Goal: Task Accomplishment & Management: Manage account settings

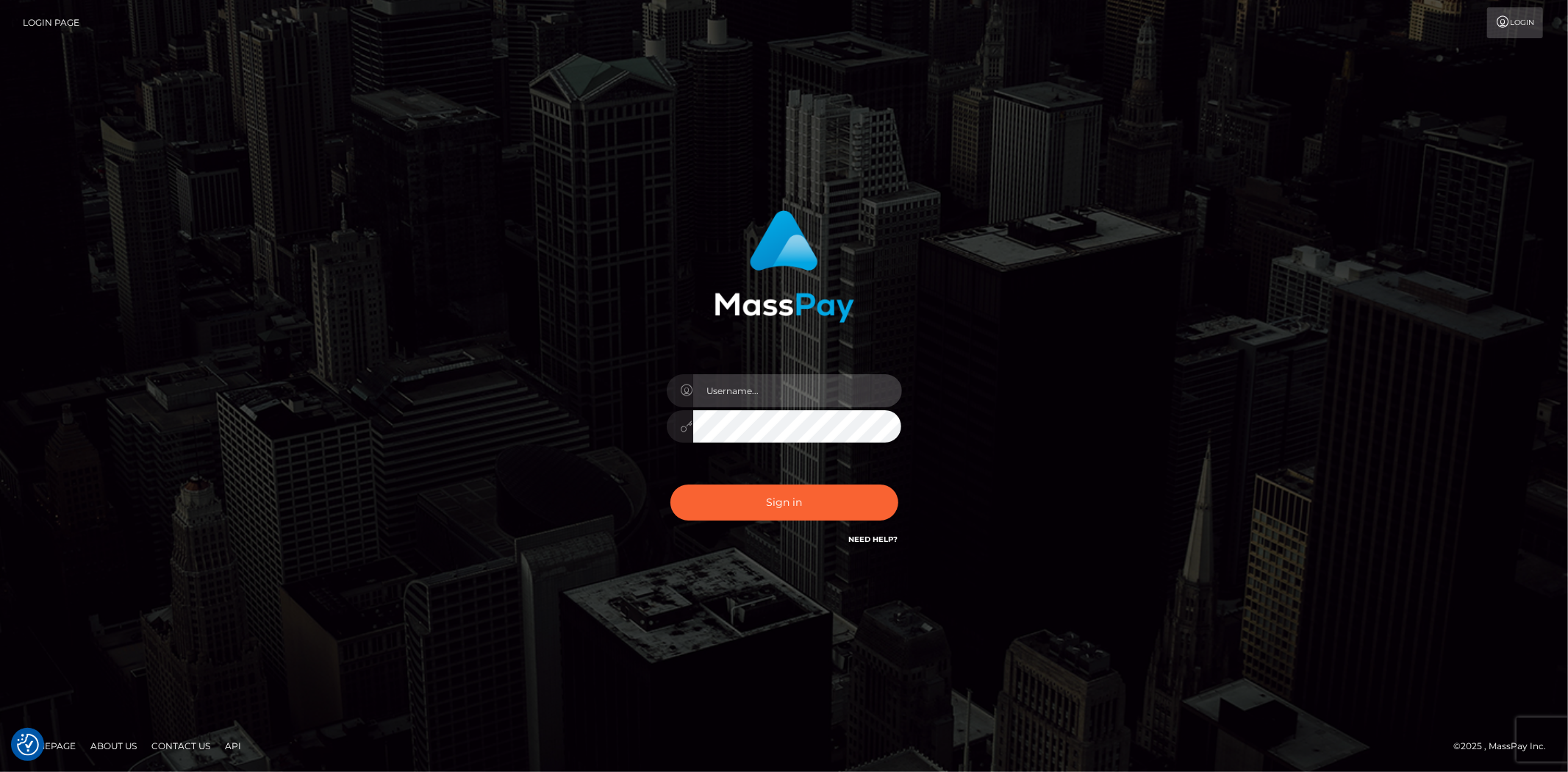
type input "Bern.Spree"
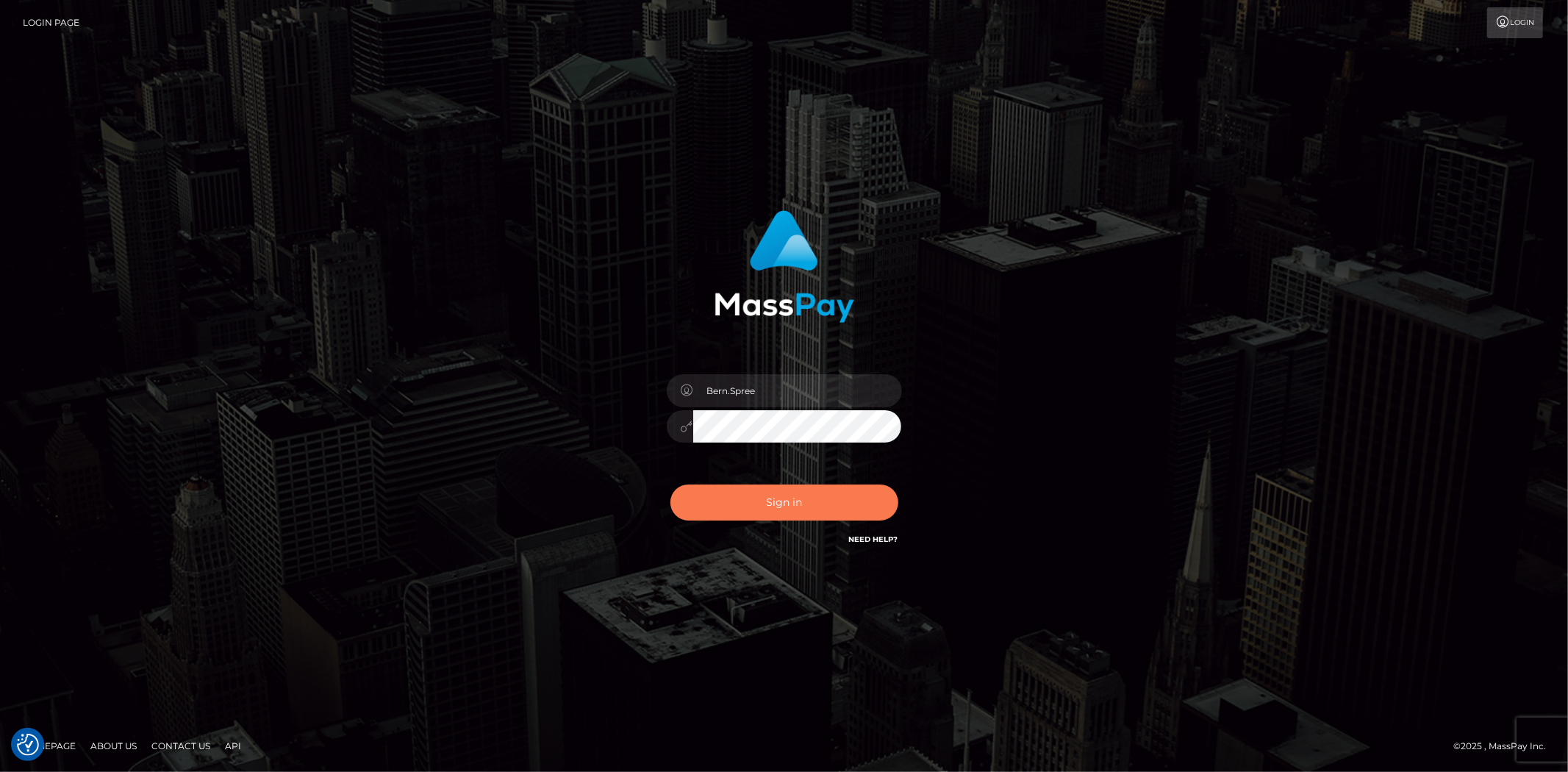
click at [704, 502] on button "Sign in" at bounding box center [784, 502] width 228 height 36
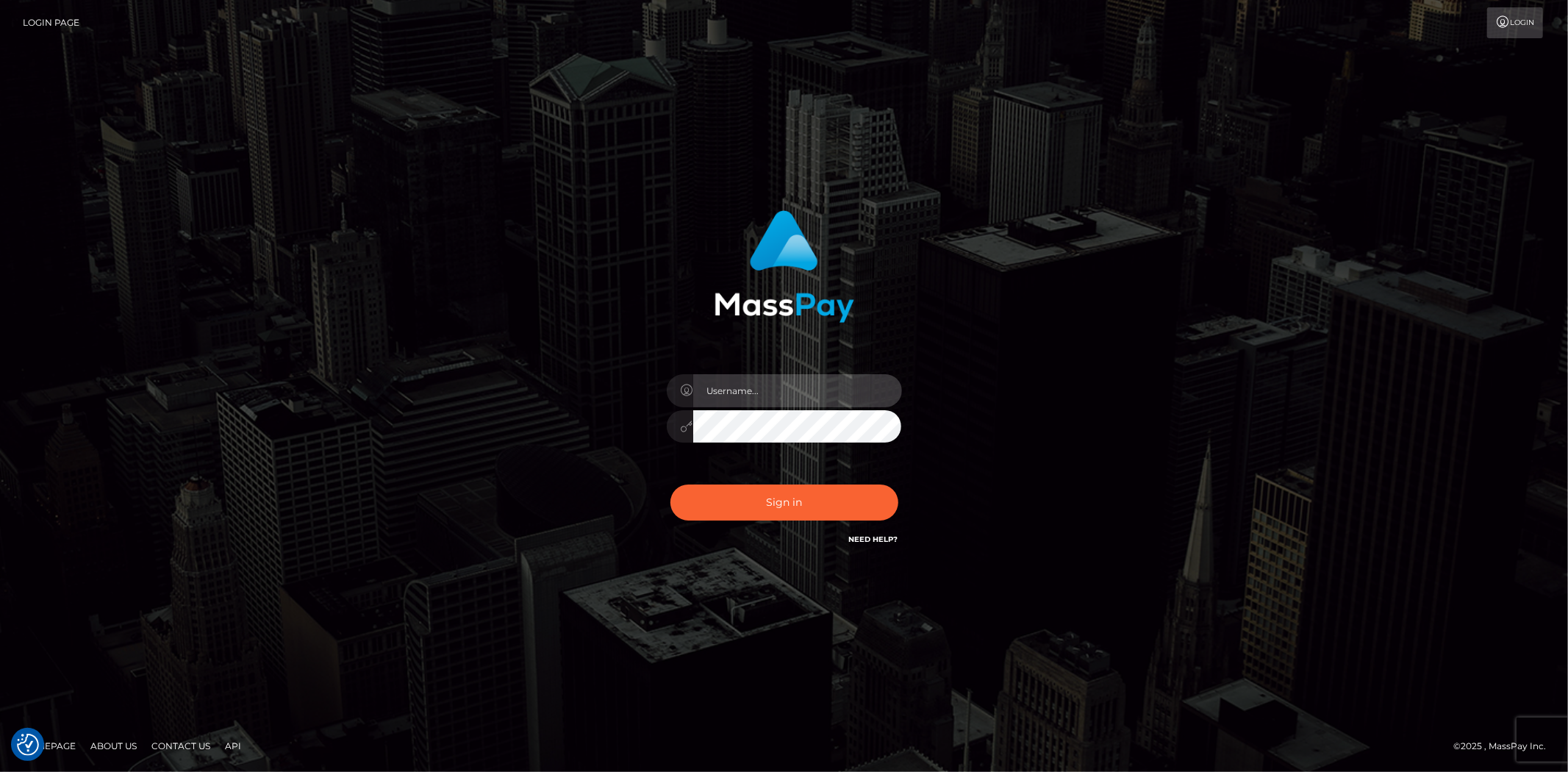
click at [729, 386] on input "text" at bounding box center [797, 390] width 209 height 33
type input "Bern.Spree"
drag, startPoint x: 751, startPoint y: 476, endPoint x: 751, endPoint y: 488, distance: 12.0
click at [751, 476] on div "Sign in Need Help?" at bounding box center [784, 508] width 257 height 65
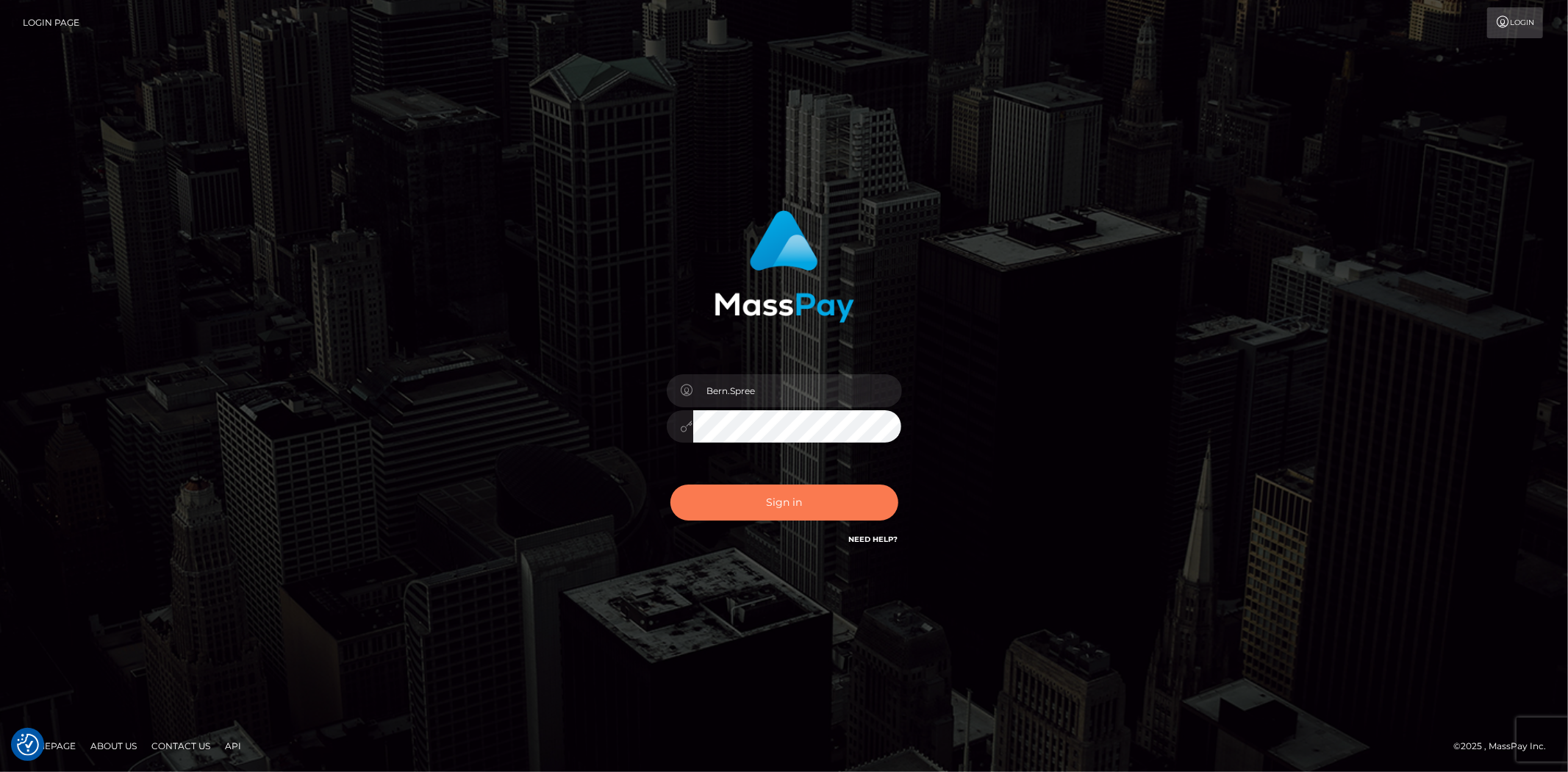
click at [751, 494] on button "Sign in" at bounding box center [784, 502] width 228 height 36
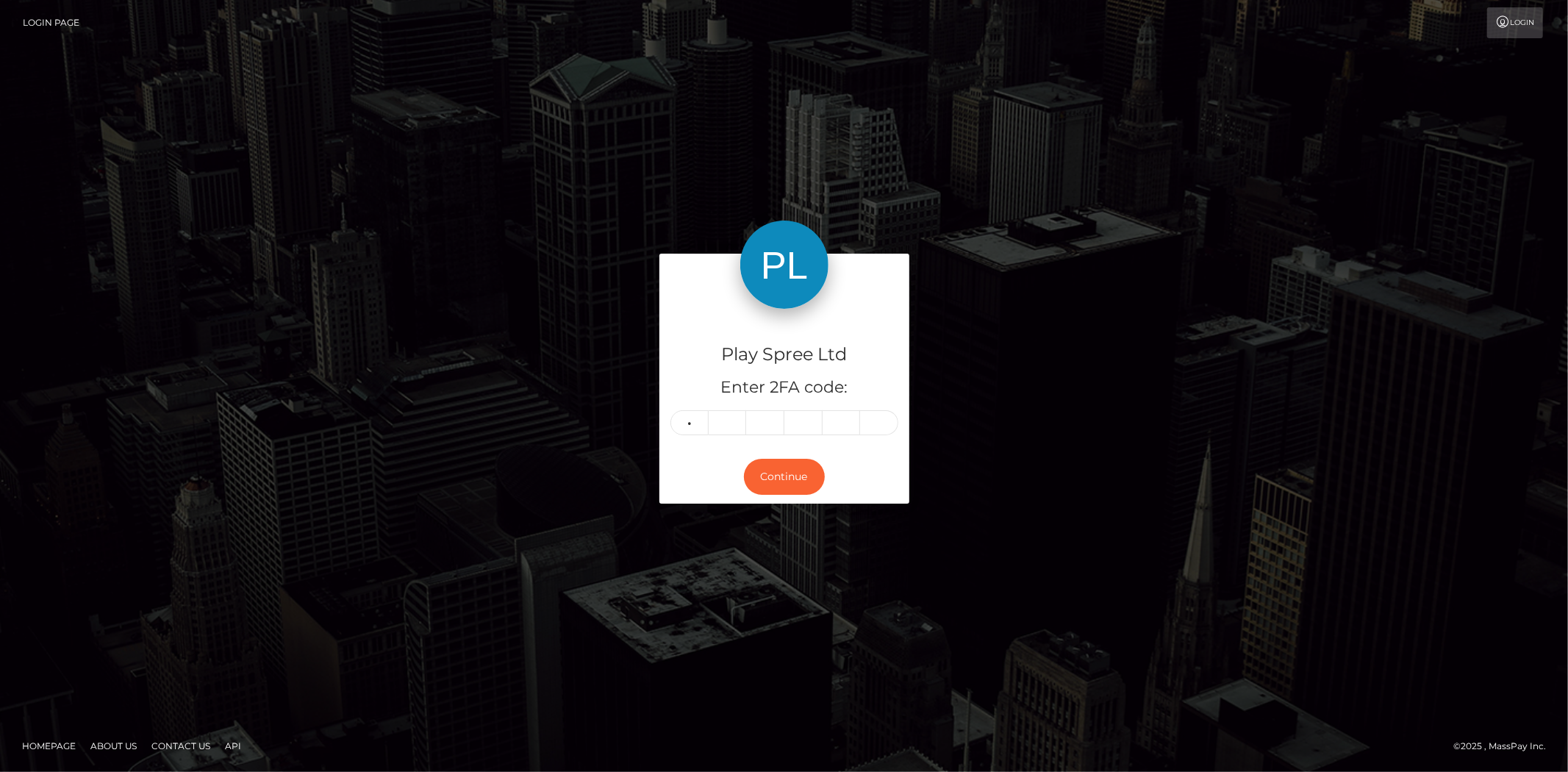
type input "5"
type input "1"
type input "0"
type input "2"
type input "9"
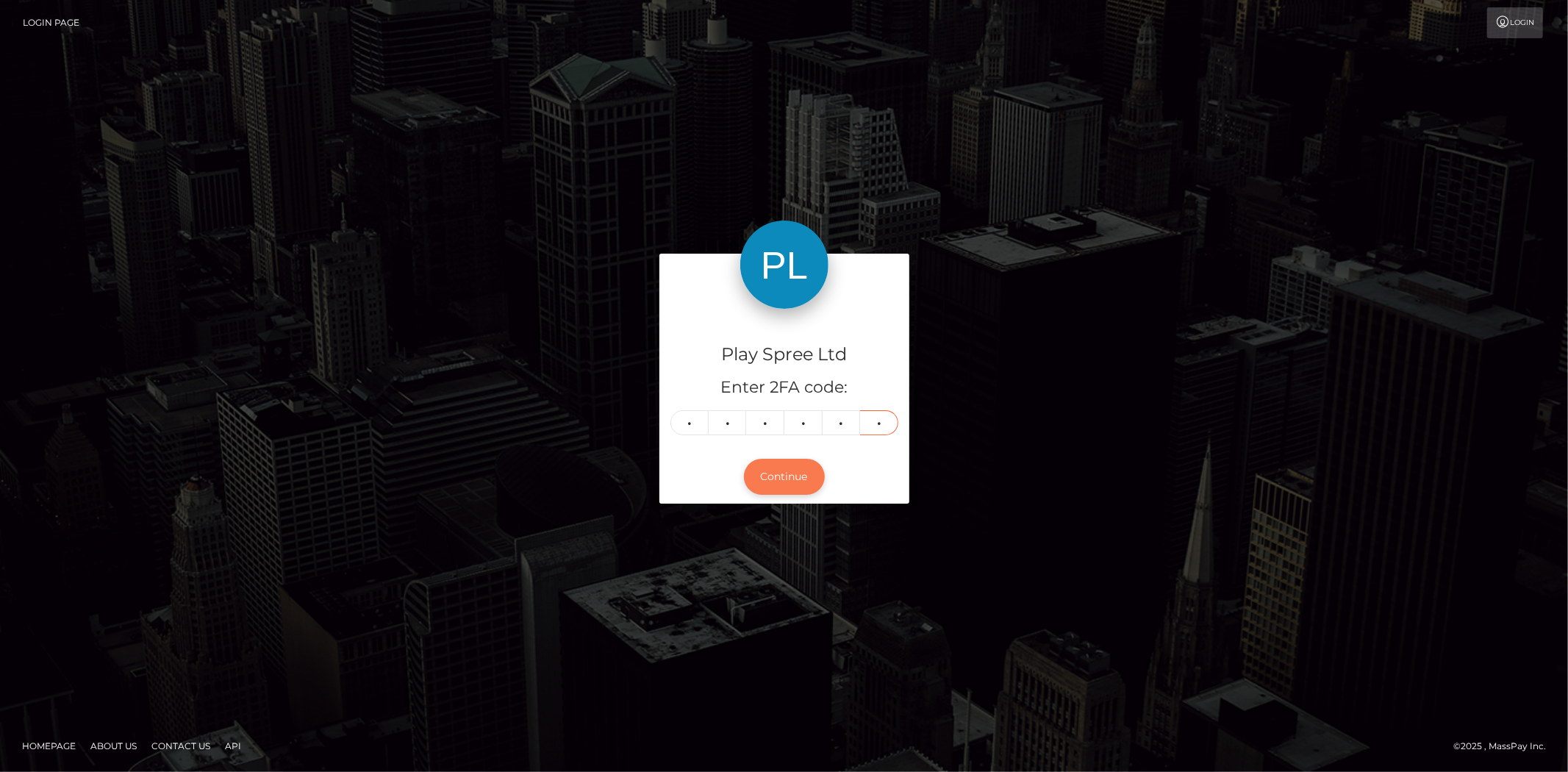
type input "9"
click at [772, 472] on button "Continue" at bounding box center [785, 477] width 81 height 36
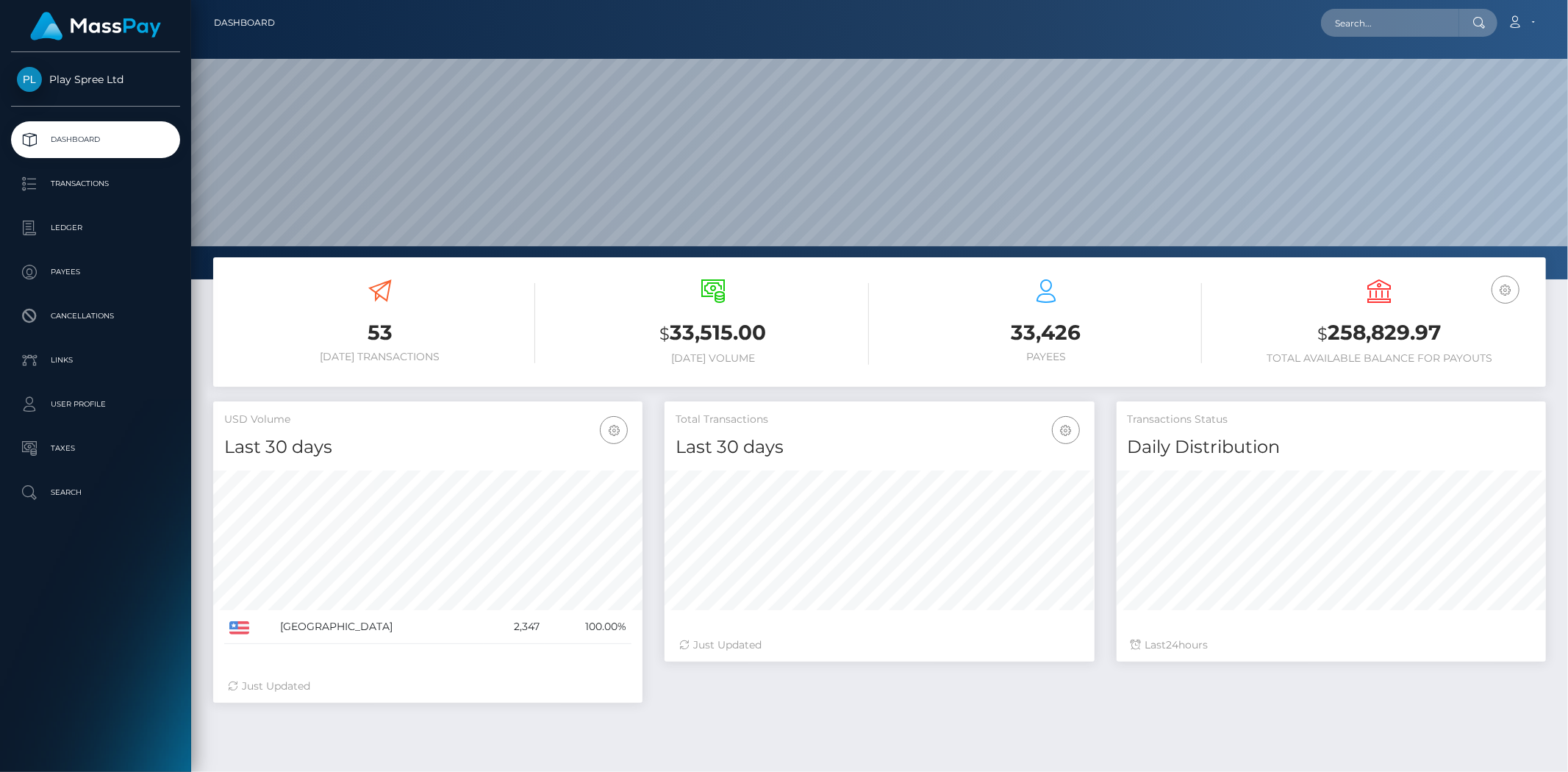
scroll to position [260, 429]
drag, startPoint x: 1327, startPoint y: 328, endPoint x: 1461, endPoint y: 338, distance: 134.4
click at [1461, 338] on h3 "$ 258,829.97" at bounding box center [1379, 332] width 311 height 30
copy h3 "258,829.97"
